Goal: Information Seeking & Learning: Check status

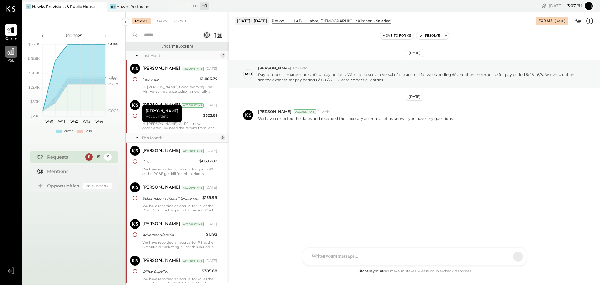
click at [11, 56] on div at bounding box center [11, 52] width 12 height 12
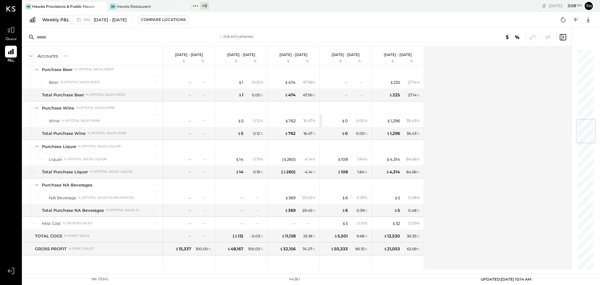
scroll to position [594, 0]
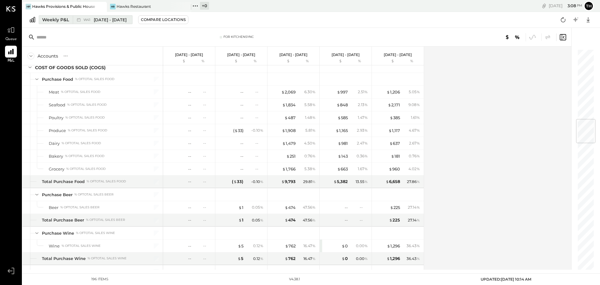
click at [64, 20] on div "Weekly P&L" at bounding box center [55, 20] width 27 height 6
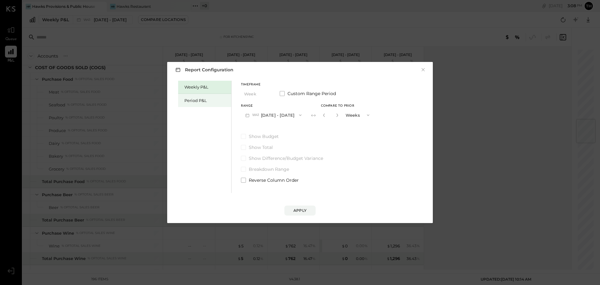
click at [204, 98] on div "Period P&L" at bounding box center [206, 100] width 44 height 6
click at [293, 116] on button "P10 [DATE] - [DATE]" at bounding box center [273, 115] width 64 height 12
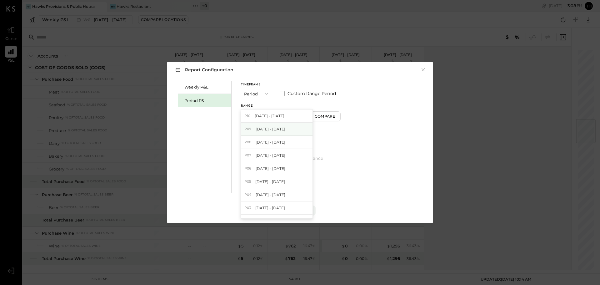
click at [272, 127] on span "[DATE] - [DATE]" at bounding box center [271, 128] width 30 height 5
click at [254, 136] on span "Show Budget" at bounding box center [264, 136] width 30 height 6
click at [293, 212] on button "Apply" at bounding box center [299, 210] width 31 height 10
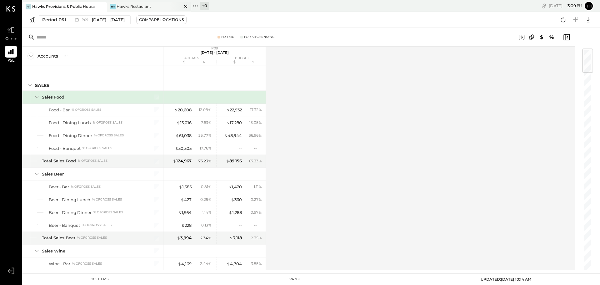
click at [140, 9] on div "Hawks Restaurant" at bounding box center [134, 6] width 34 height 5
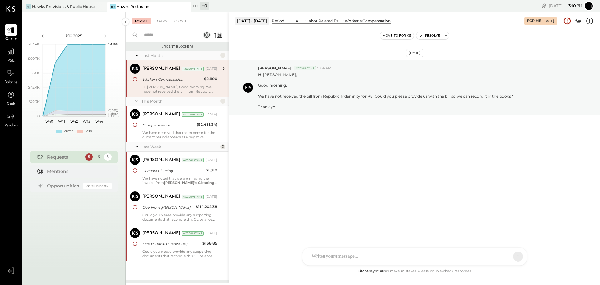
click at [14, 59] on span "P&L" at bounding box center [10, 61] width 7 height 6
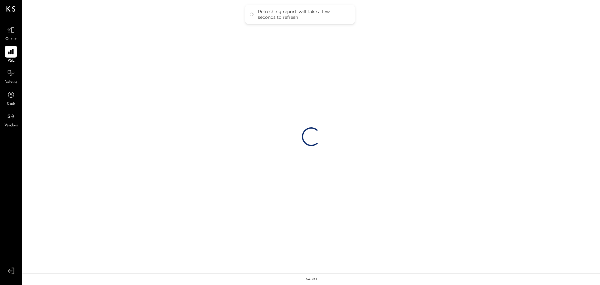
click at [311, 279] on div "v 4.38.1" at bounding box center [311, 279] width 11 height 5
click at [349, 280] on div "v 4.38.1" at bounding box center [311, 278] width 450 height 11
click at [311, 279] on div "v 4.38.1" at bounding box center [311, 279] width 11 height 5
click at [332, 275] on div "v 4.38.1" at bounding box center [311, 278] width 450 height 11
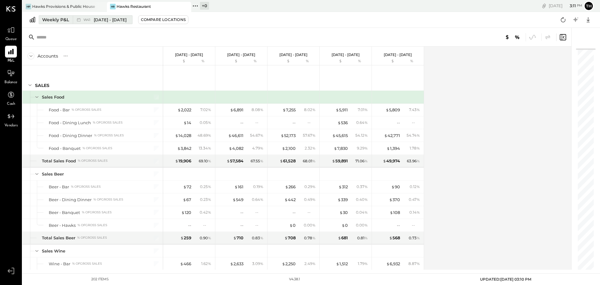
click at [117, 19] on span "[DATE] - [DATE]" at bounding box center [110, 20] width 33 height 6
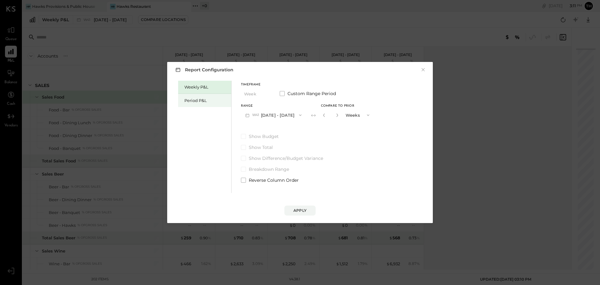
click at [215, 101] on div "Period P&L" at bounding box center [206, 100] width 44 height 6
click at [287, 113] on button "P10 [DATE] - [DATE]" at bounding box center [273, 115] width 64 height 12
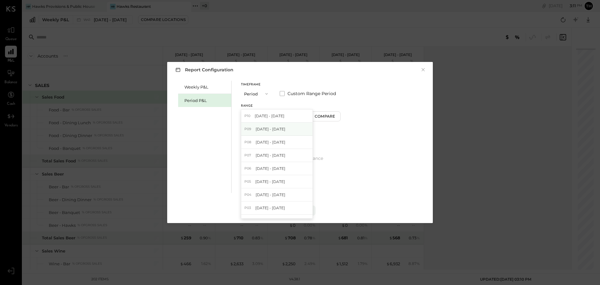
click at [284, 130] on div "P09 [DATE] - [DATE]" at bounding box center [276, 128] width 71 height 13
click at [249, 135] on span "Show Budget" at bounding box center [264, 136] width 30 height 6
click at [300, 210] on div "Apply" at bounding box center [299, 209] width 13 height 5
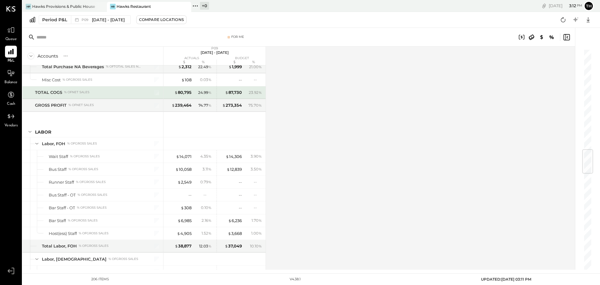
scroll to position [844, 0]
